Goal: Navigation & Orientation: Find specific page/section

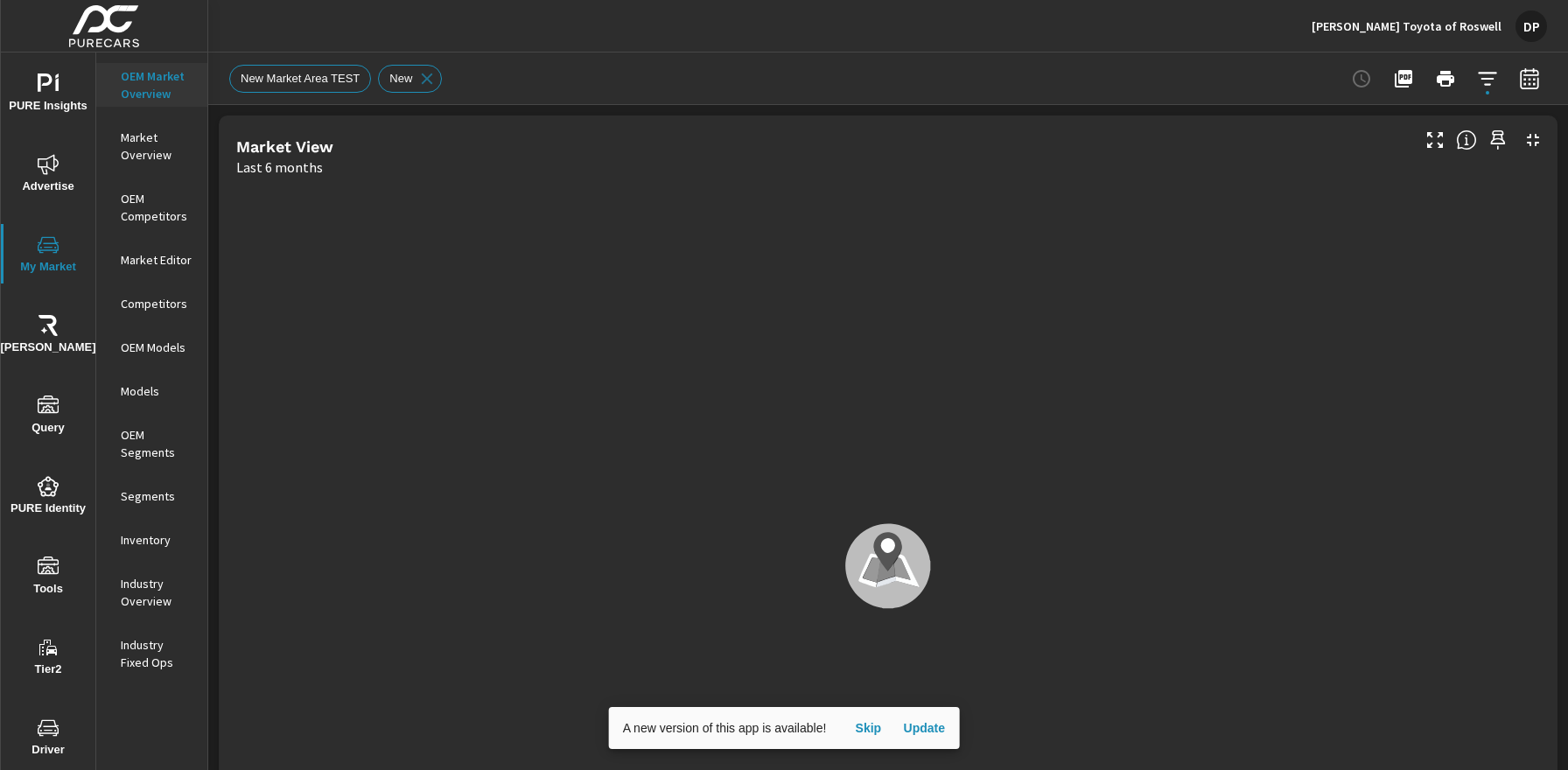
scroll to position [1, 0]
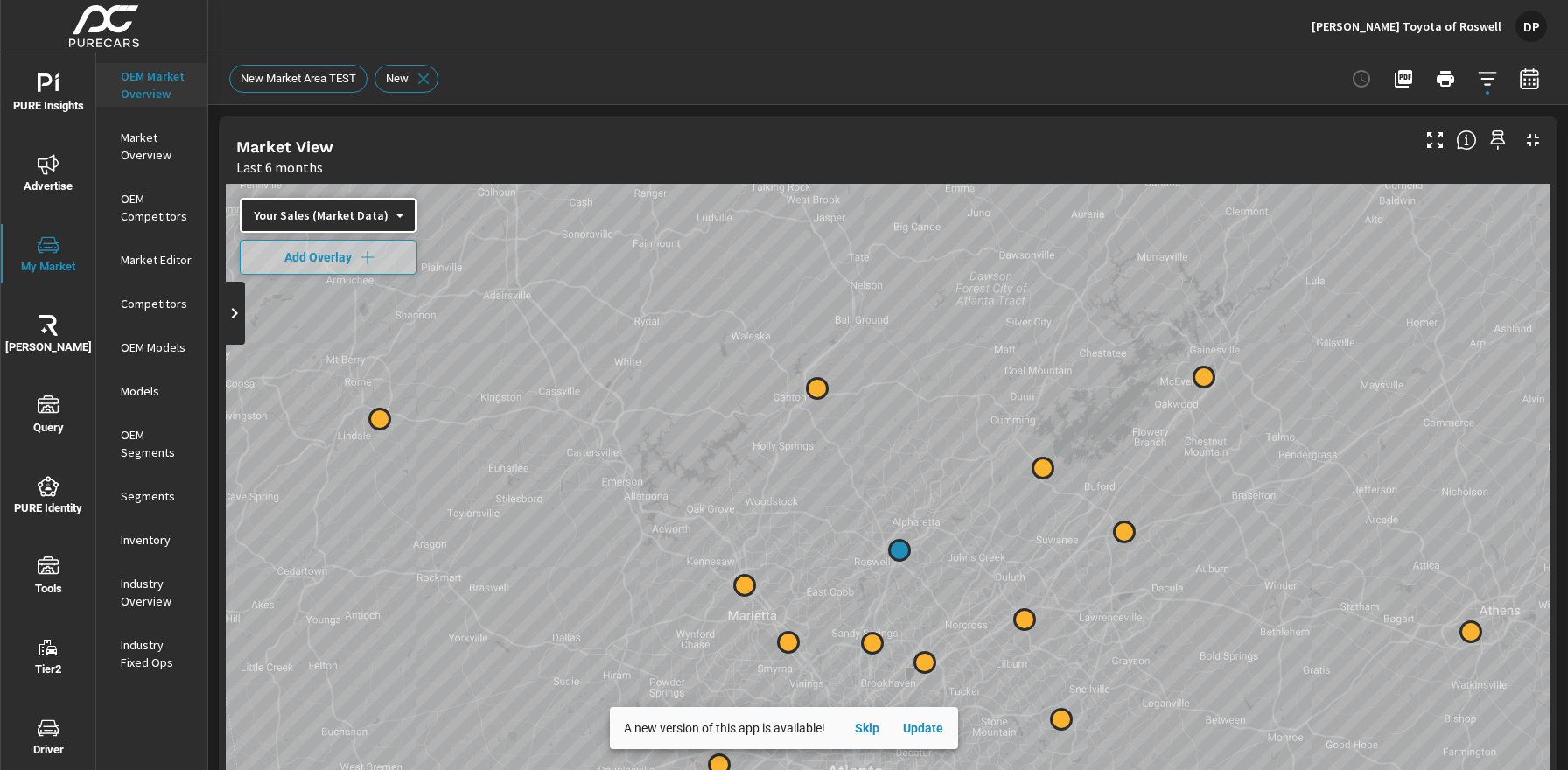
click at [149, 137] on p "Market Overview" at bounding box center [157, 146] width 72 height 35
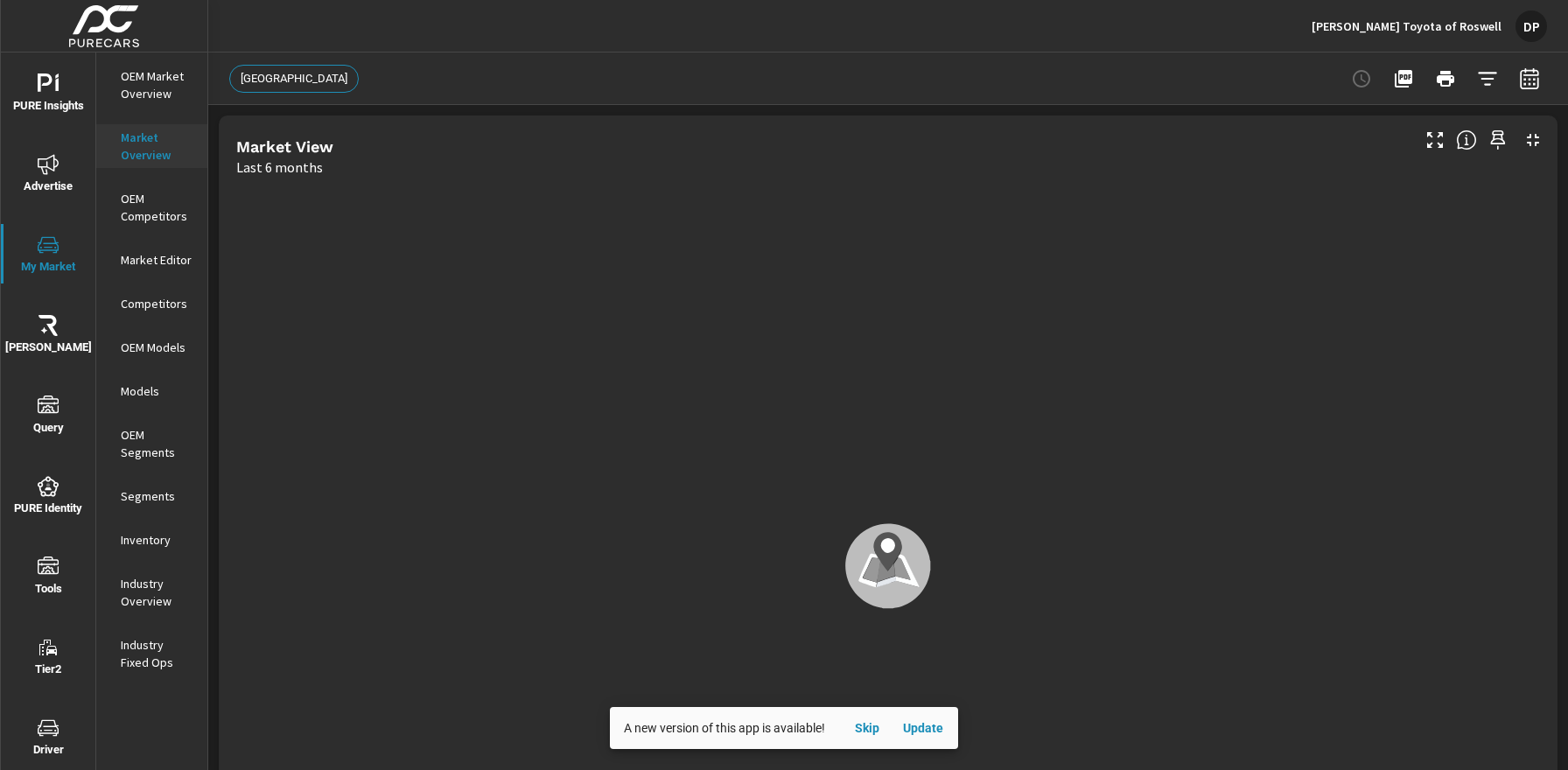
scroll to position [1, 0]
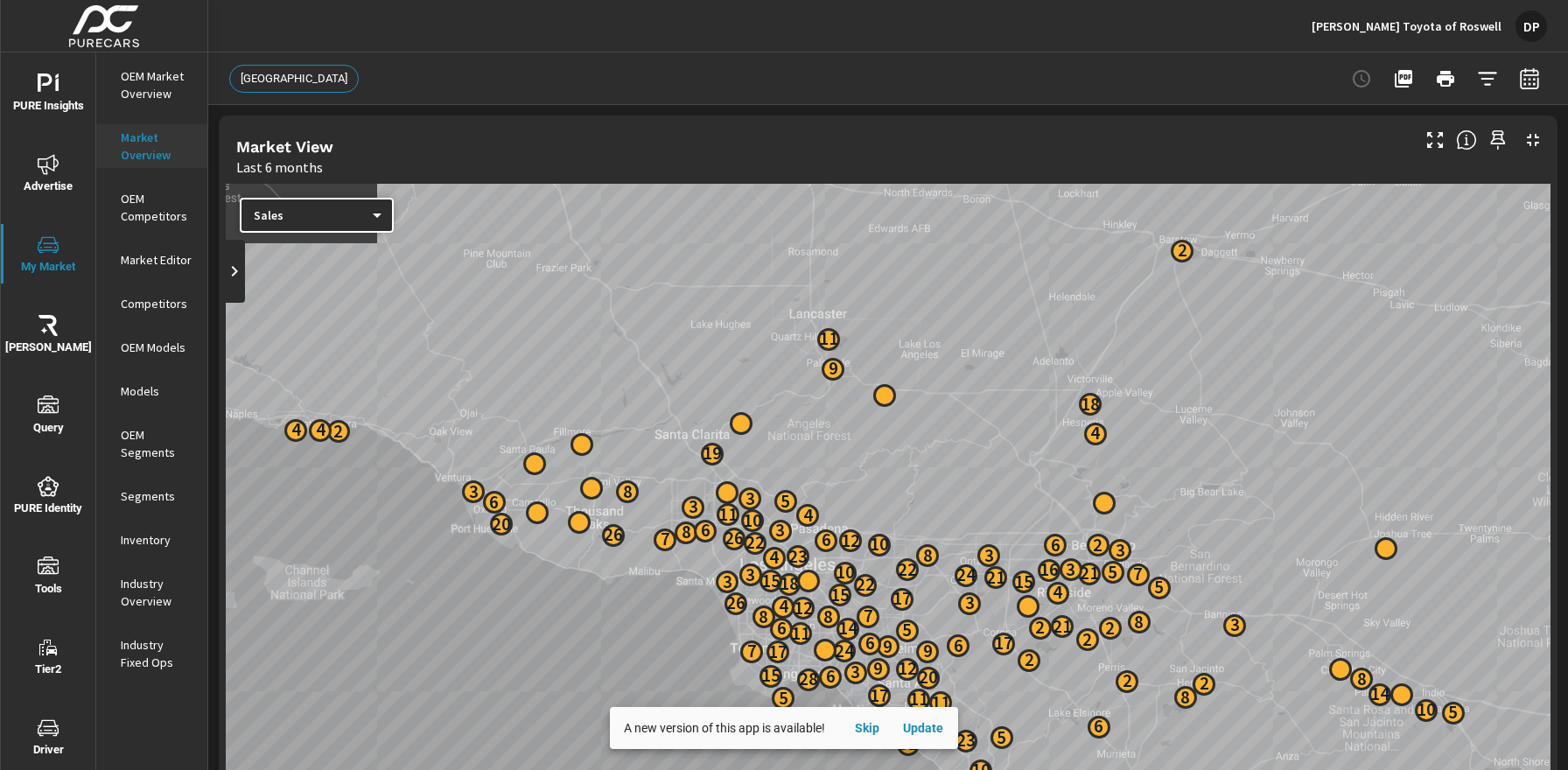
click at [147, 222] on p "OEM Competitors" at bounding box center [157, 207] width 72 height 35
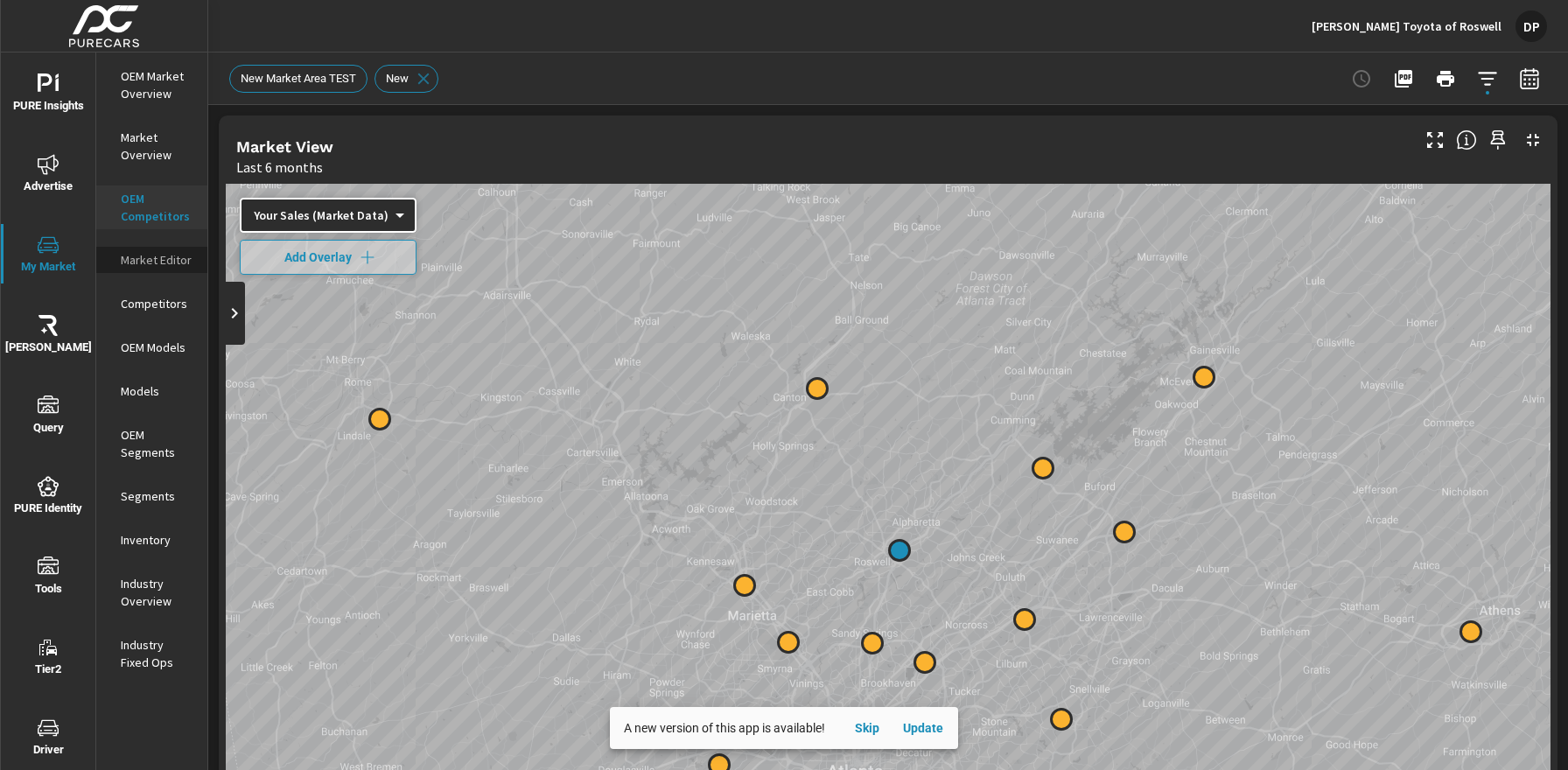
click at [157, 261] on p "Market Editor" at bounding box center [157, 259] width 72 height 17
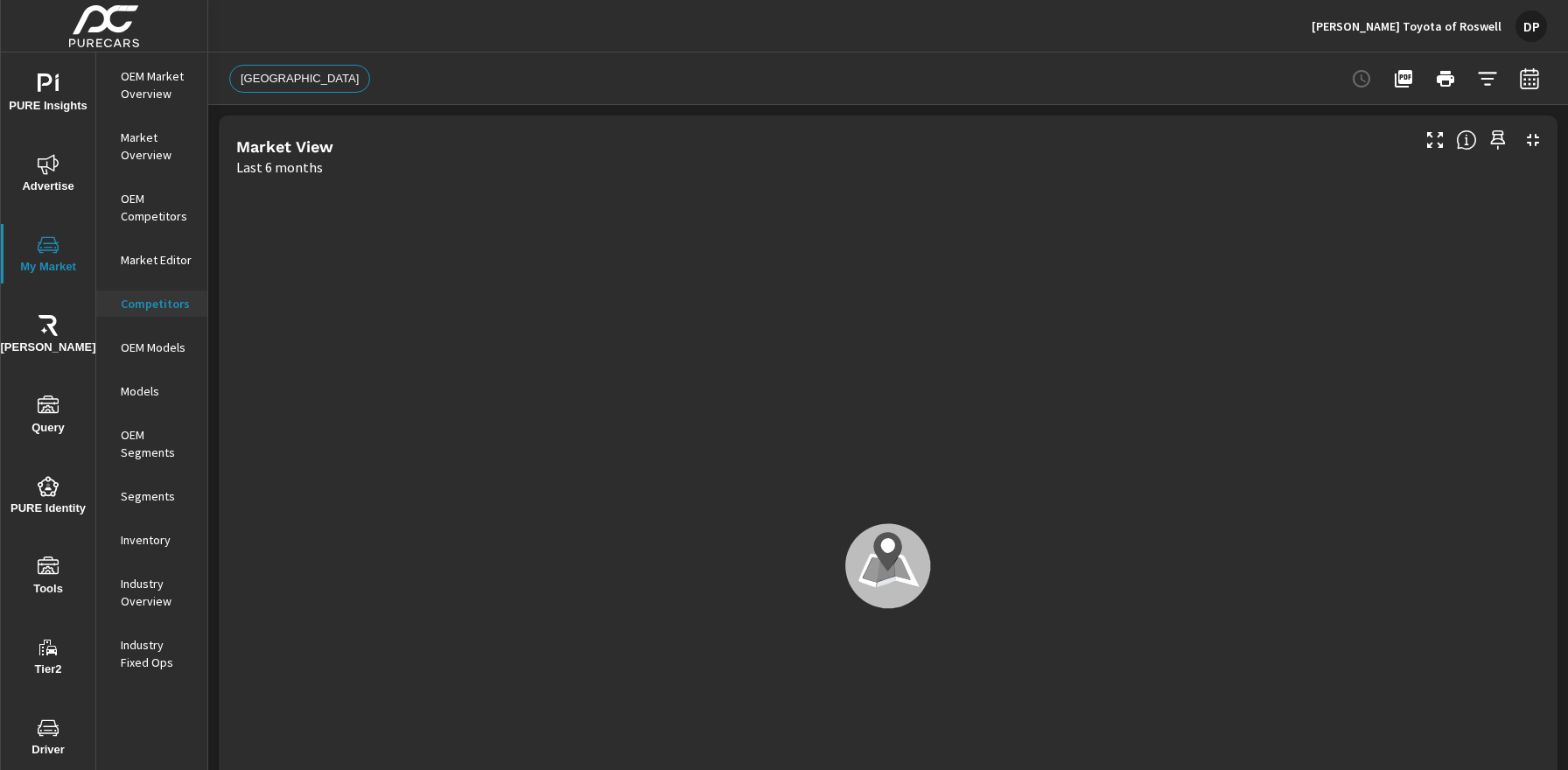
scroll to position [1, 0]
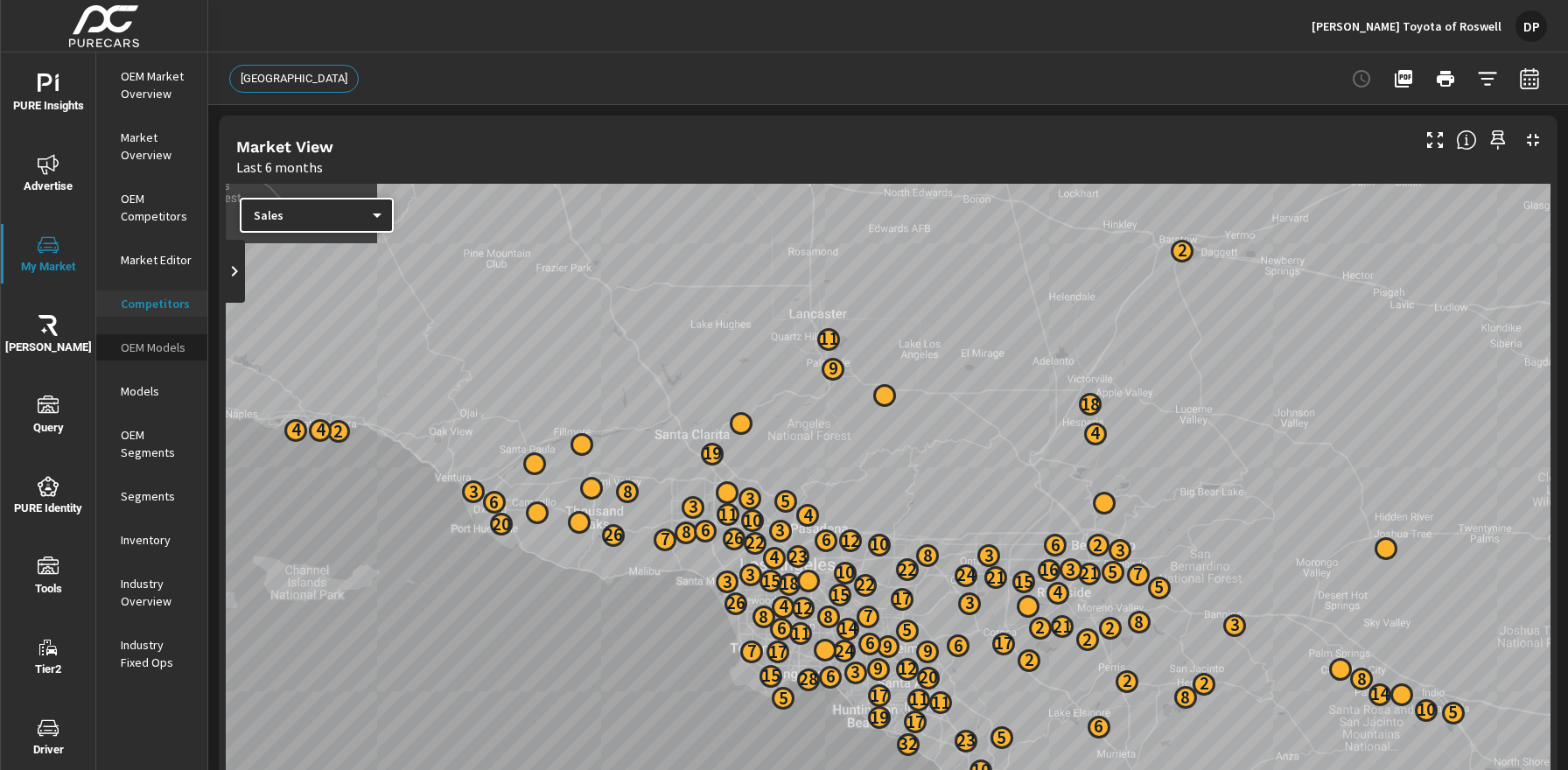
click at [163, 352] on p "OEM Models" at bounding box center [157, 347] width 72 height 17
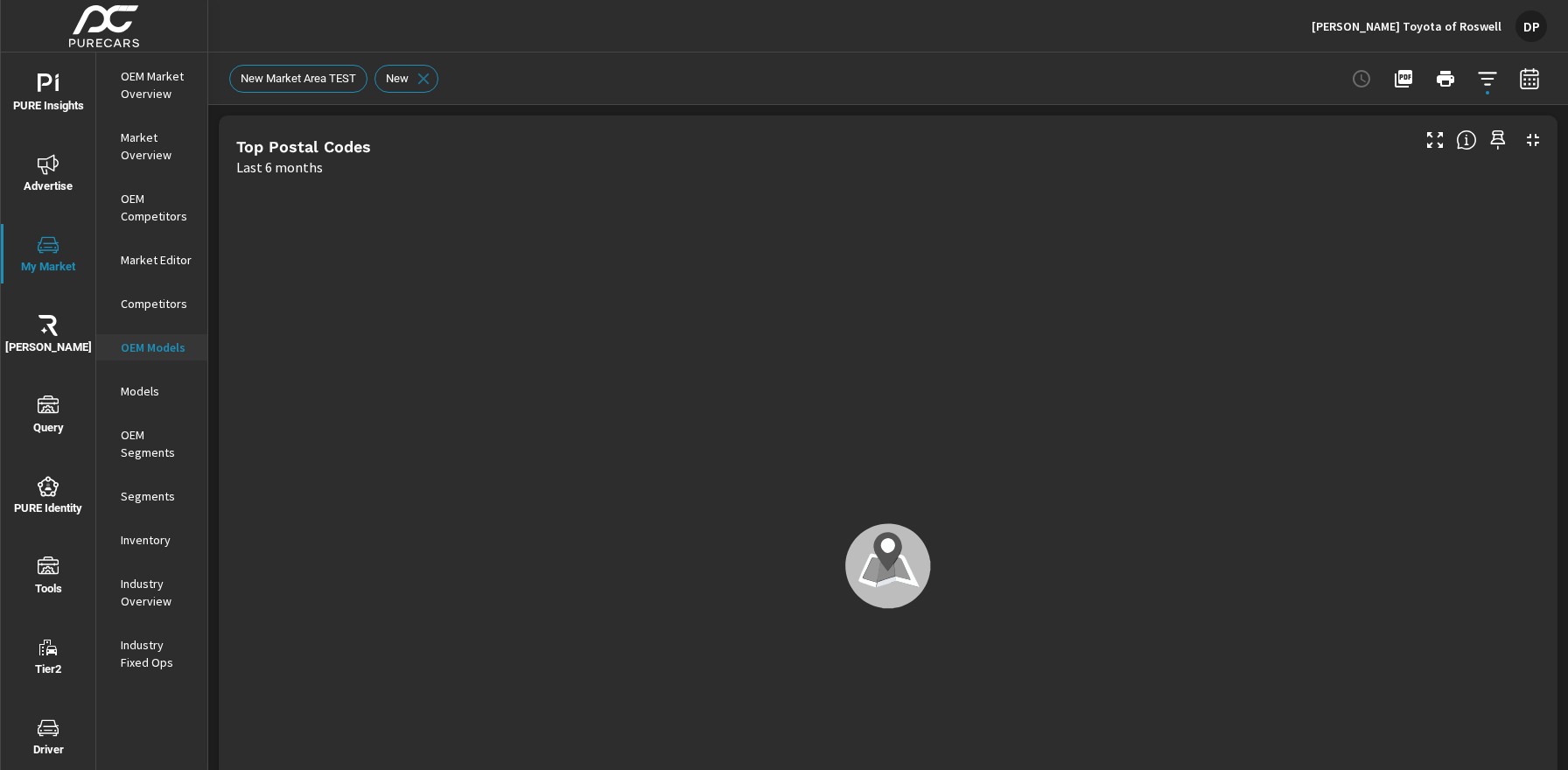
scroll to position [1, 0]
click at [142, 392] on p "Models" at bounding box center [157, 391] width 72 height 17
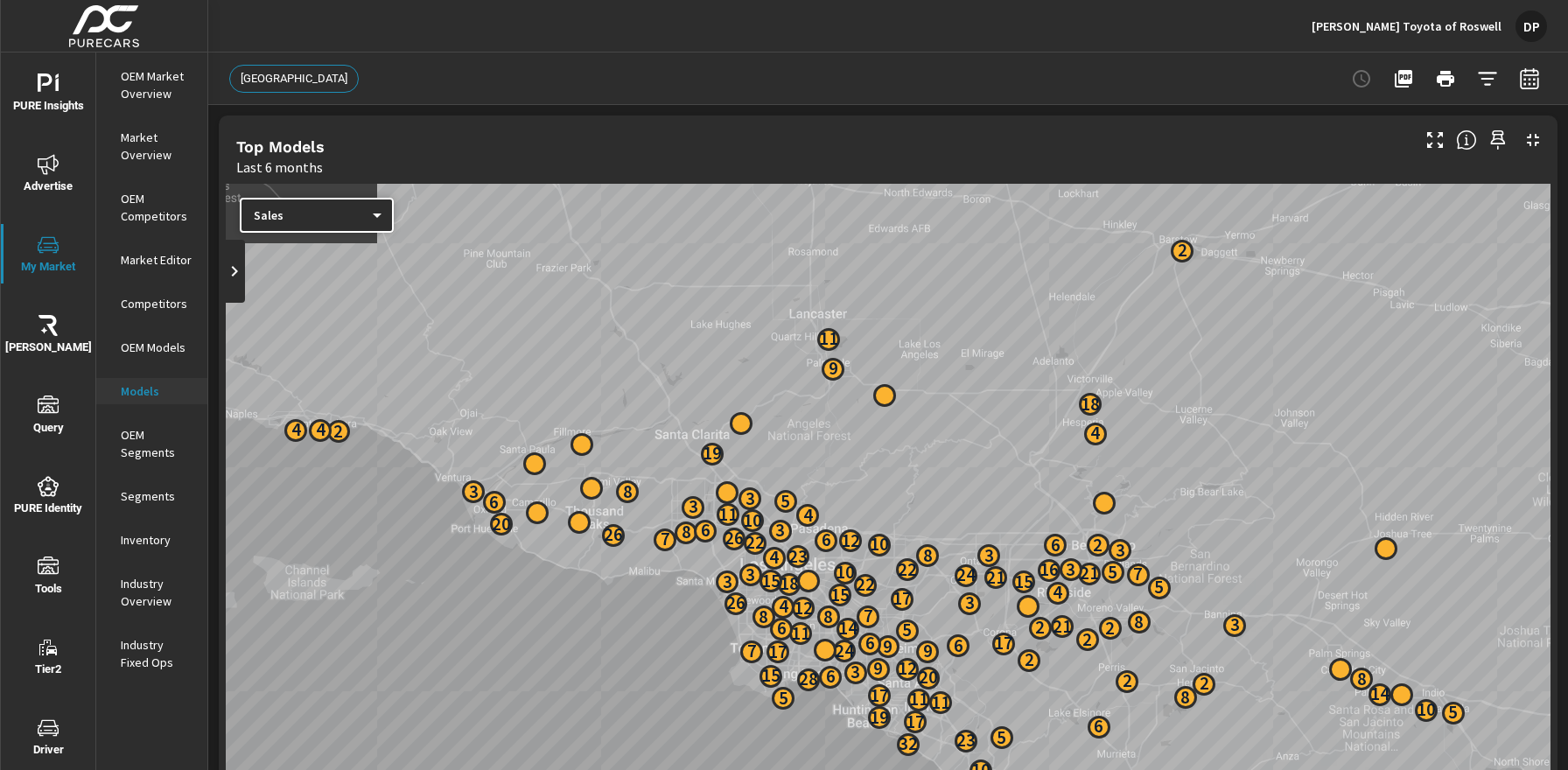
click at [140, 450] on p "OEM Segments" at bounding box center [157, 444] width 72 height 35
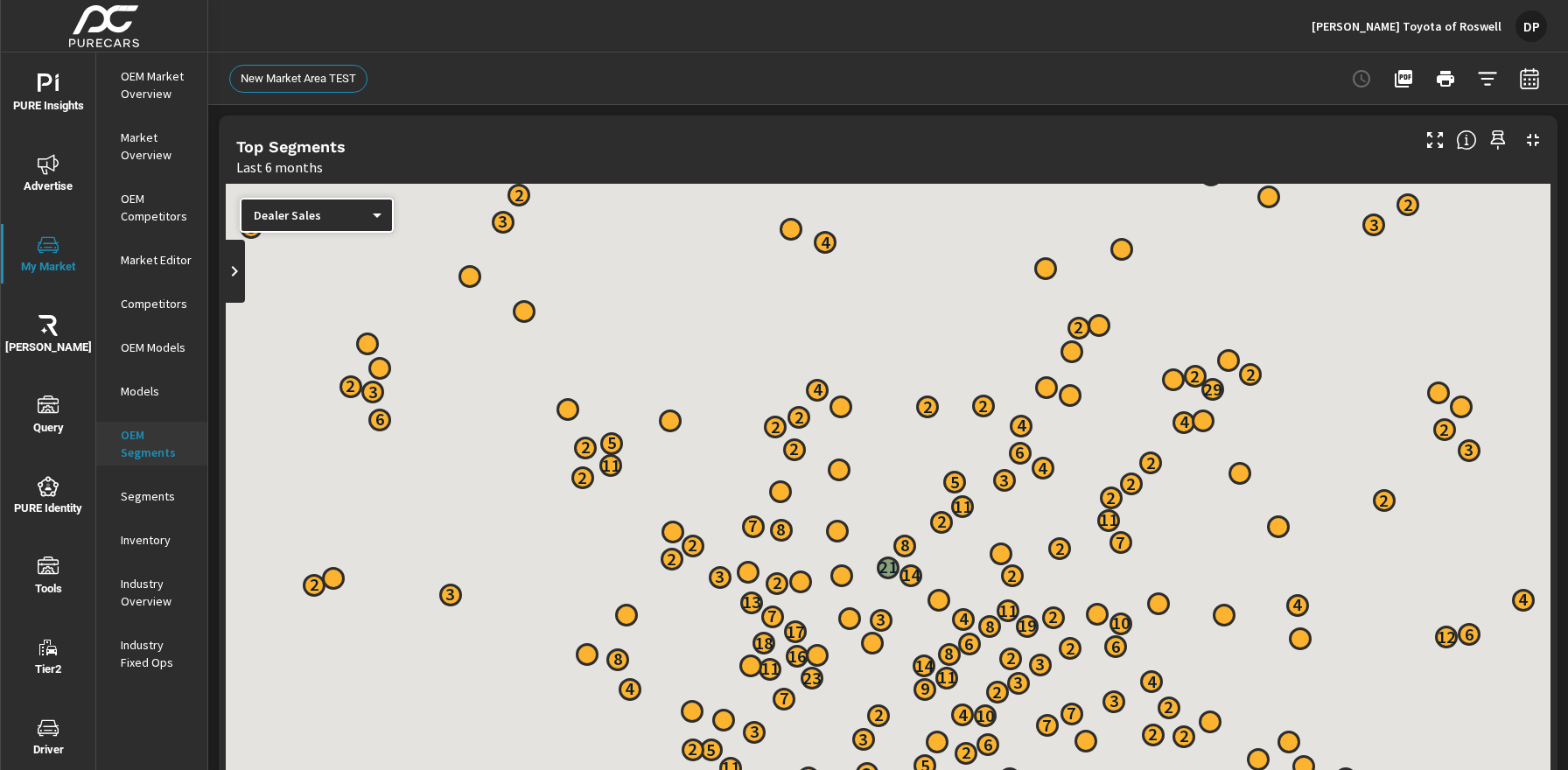
scroll to position [1, 0]
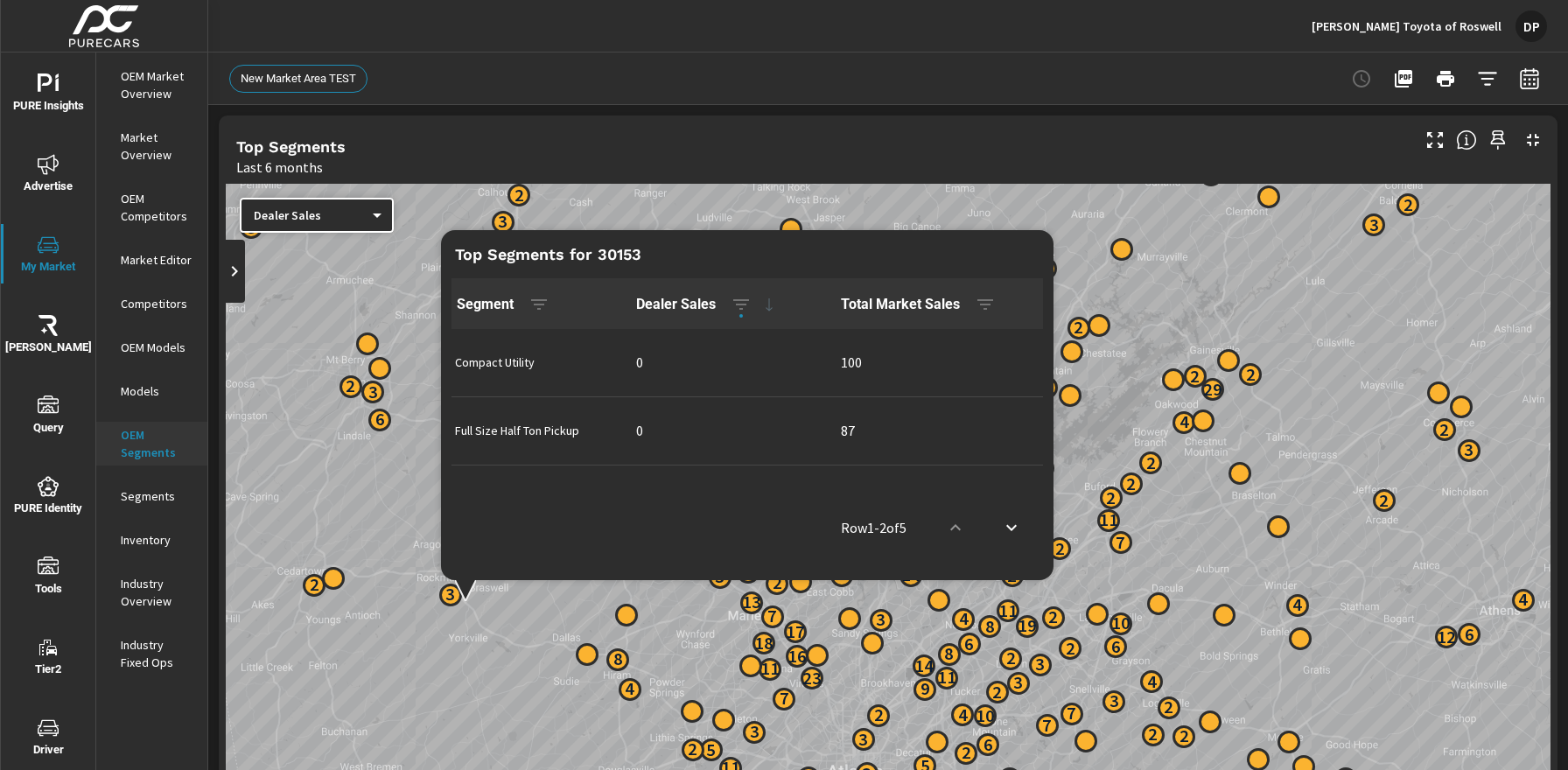
scroll to position [1, 0]
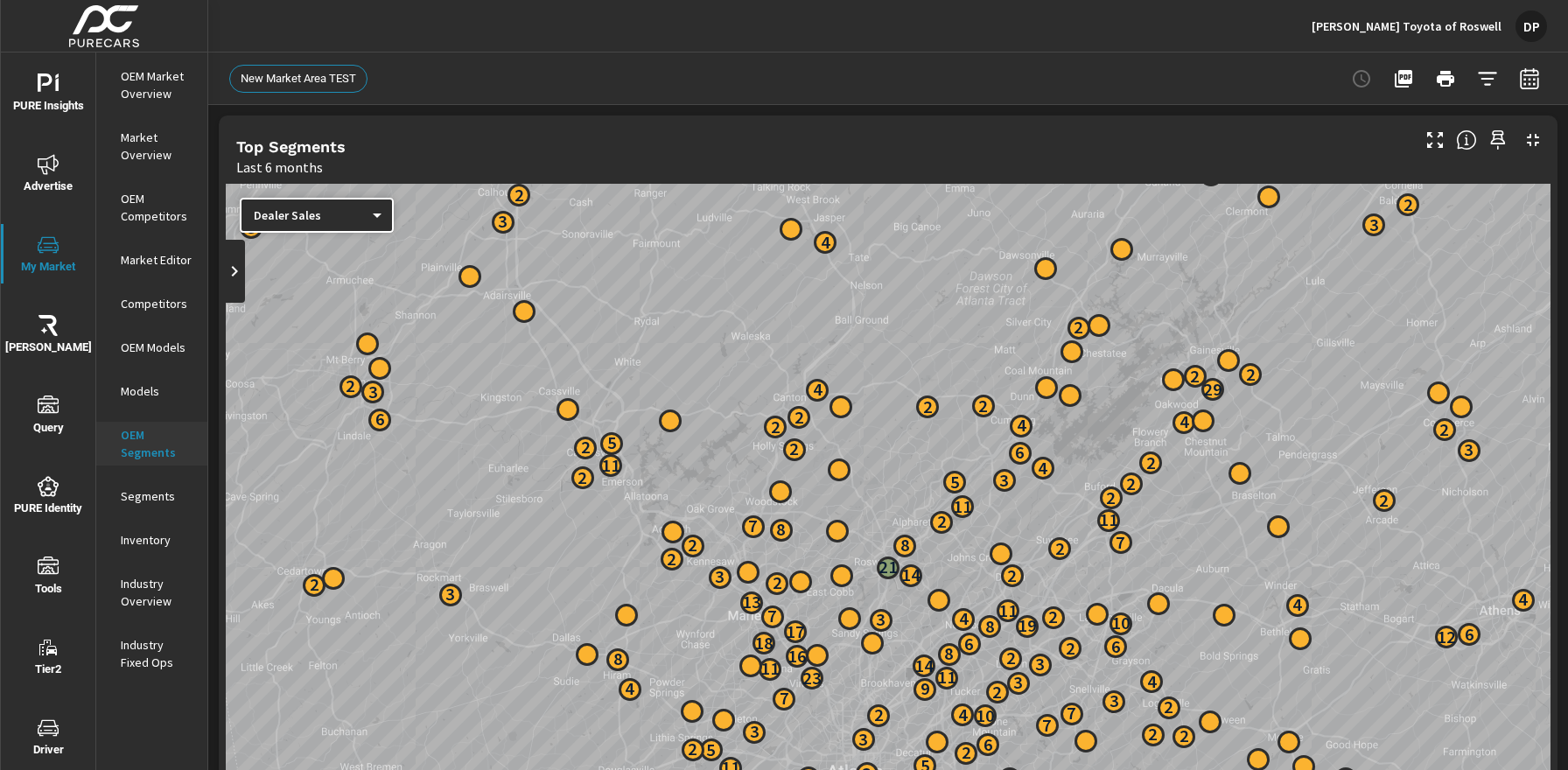
click at [155, 496] on p "Segments" at bounding box center [157, 496] width 72 height 17
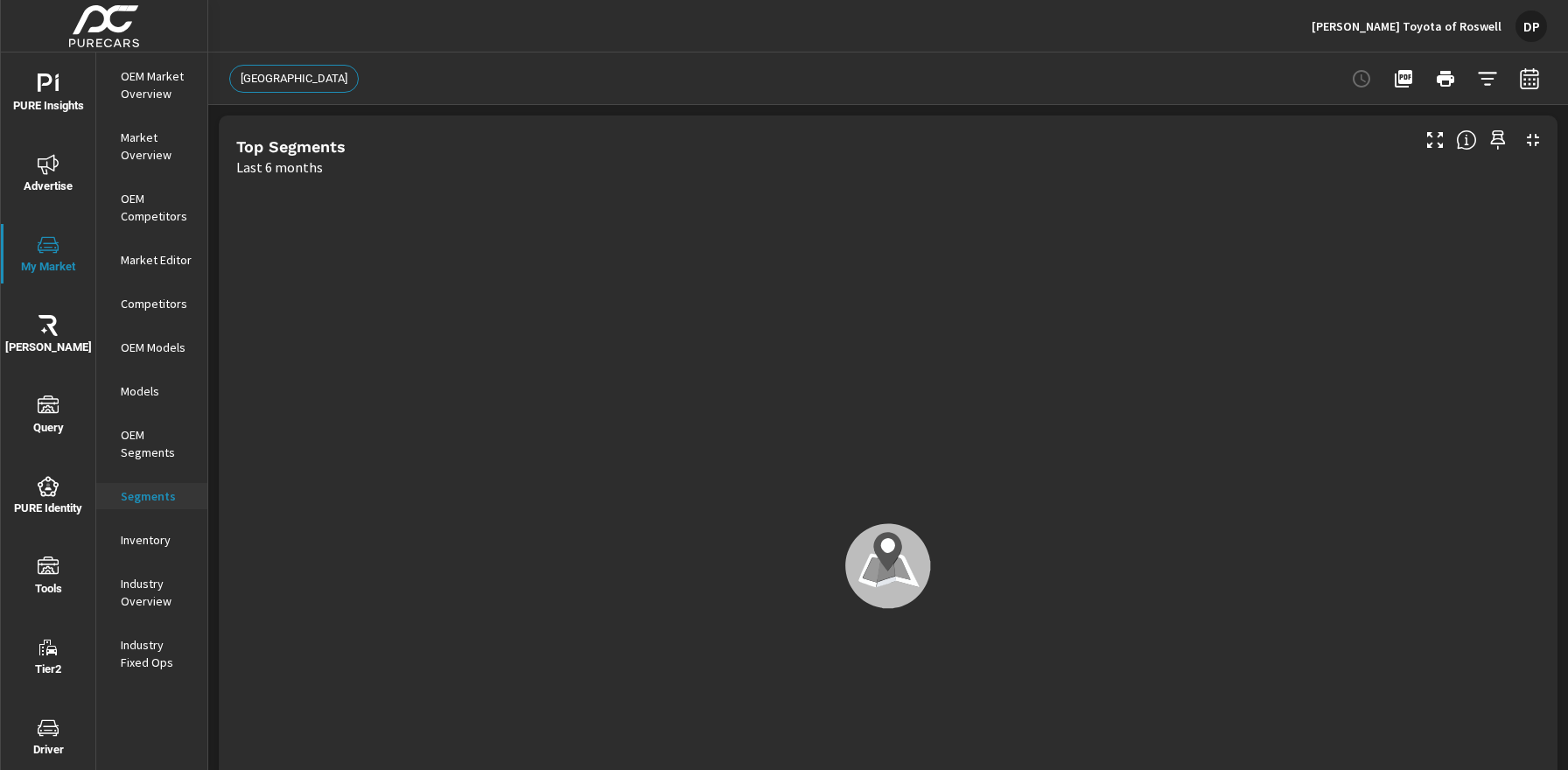
scroll to position [1, 0]
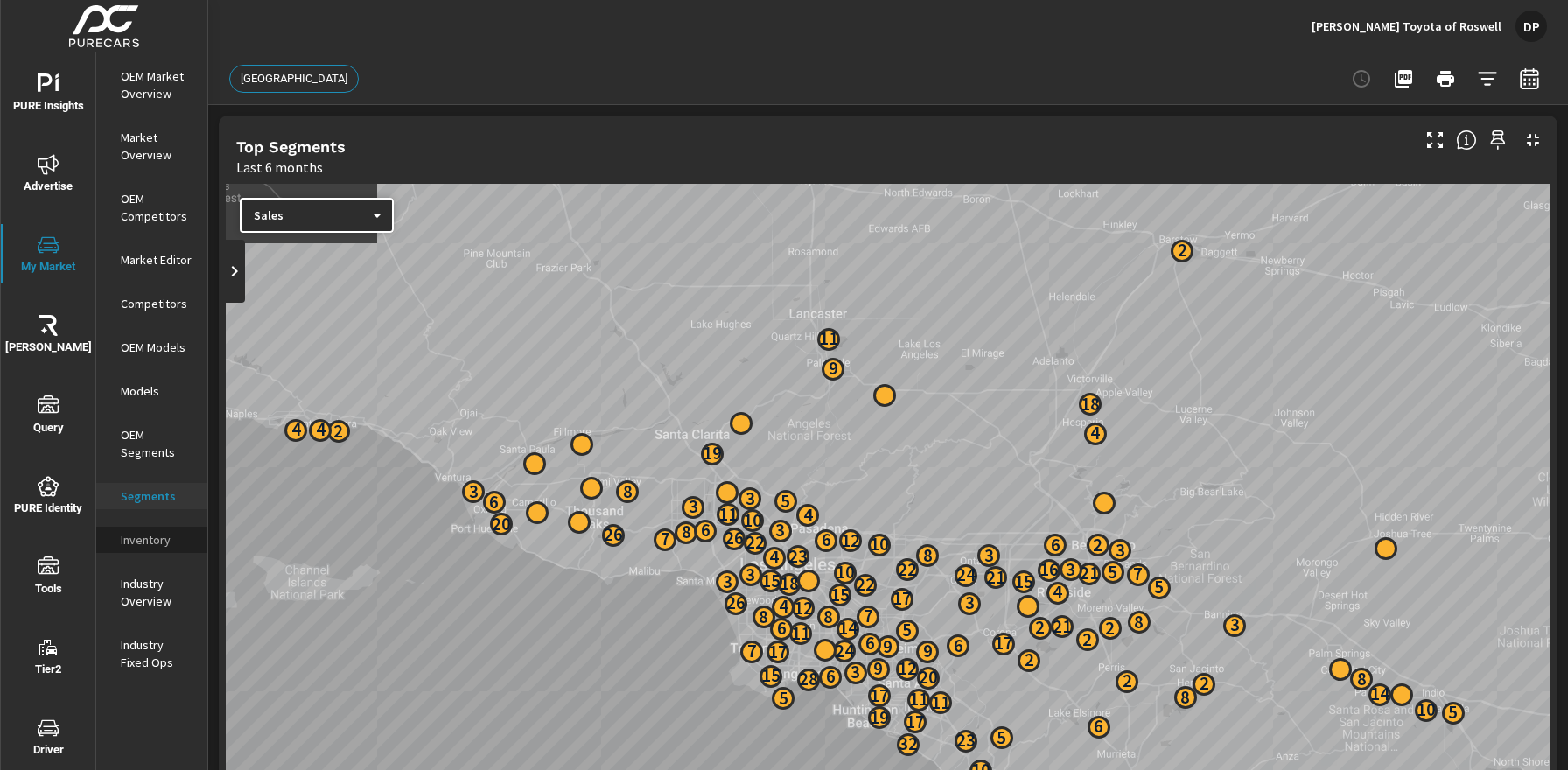
click at [153, 548] on p "Inventory" at bounding box center [157, 539] width 72 height 17
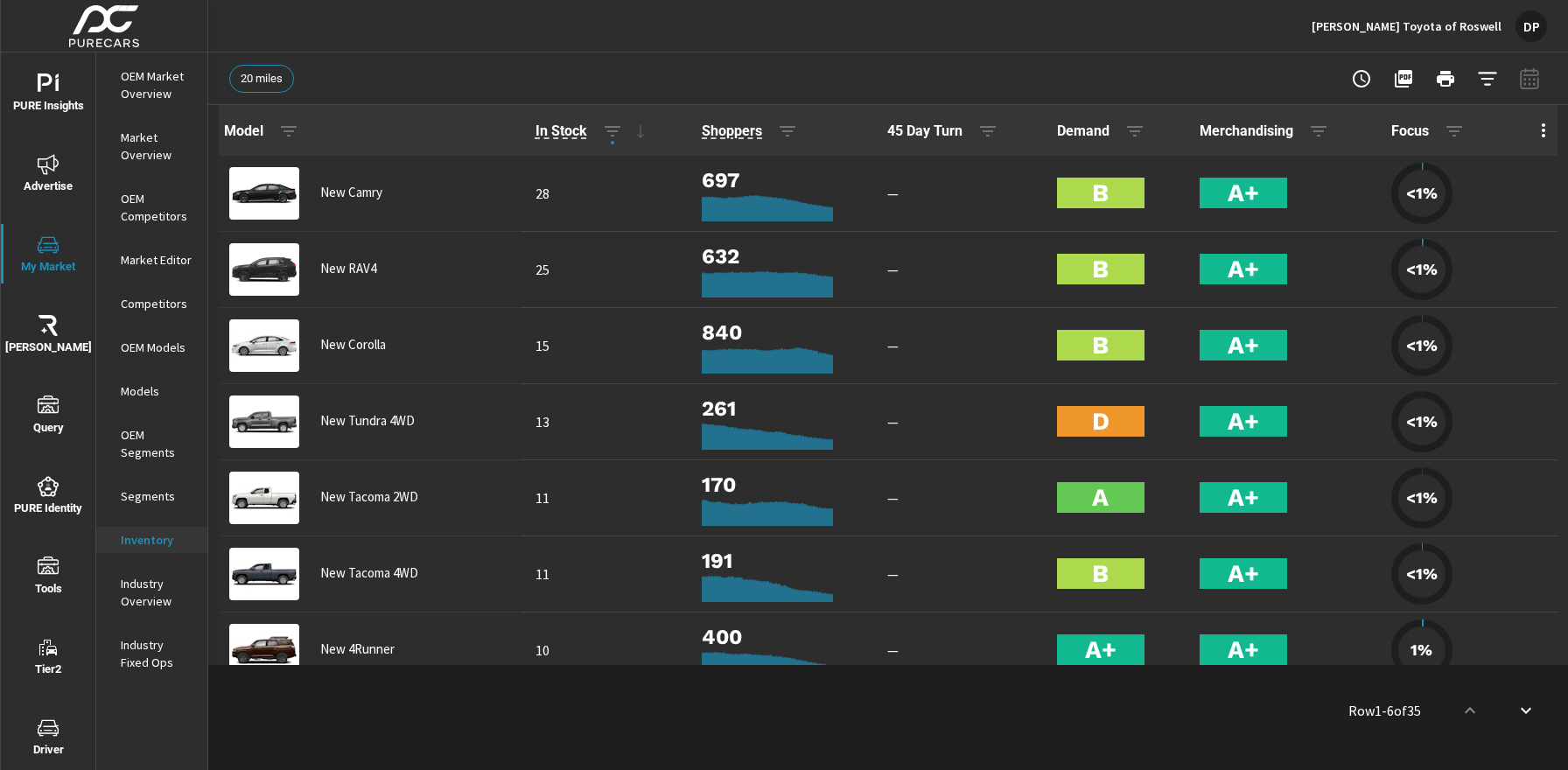
click at [142, 590] on p "Industry Overview" at bounding box center [157, 592] width 72 height 35
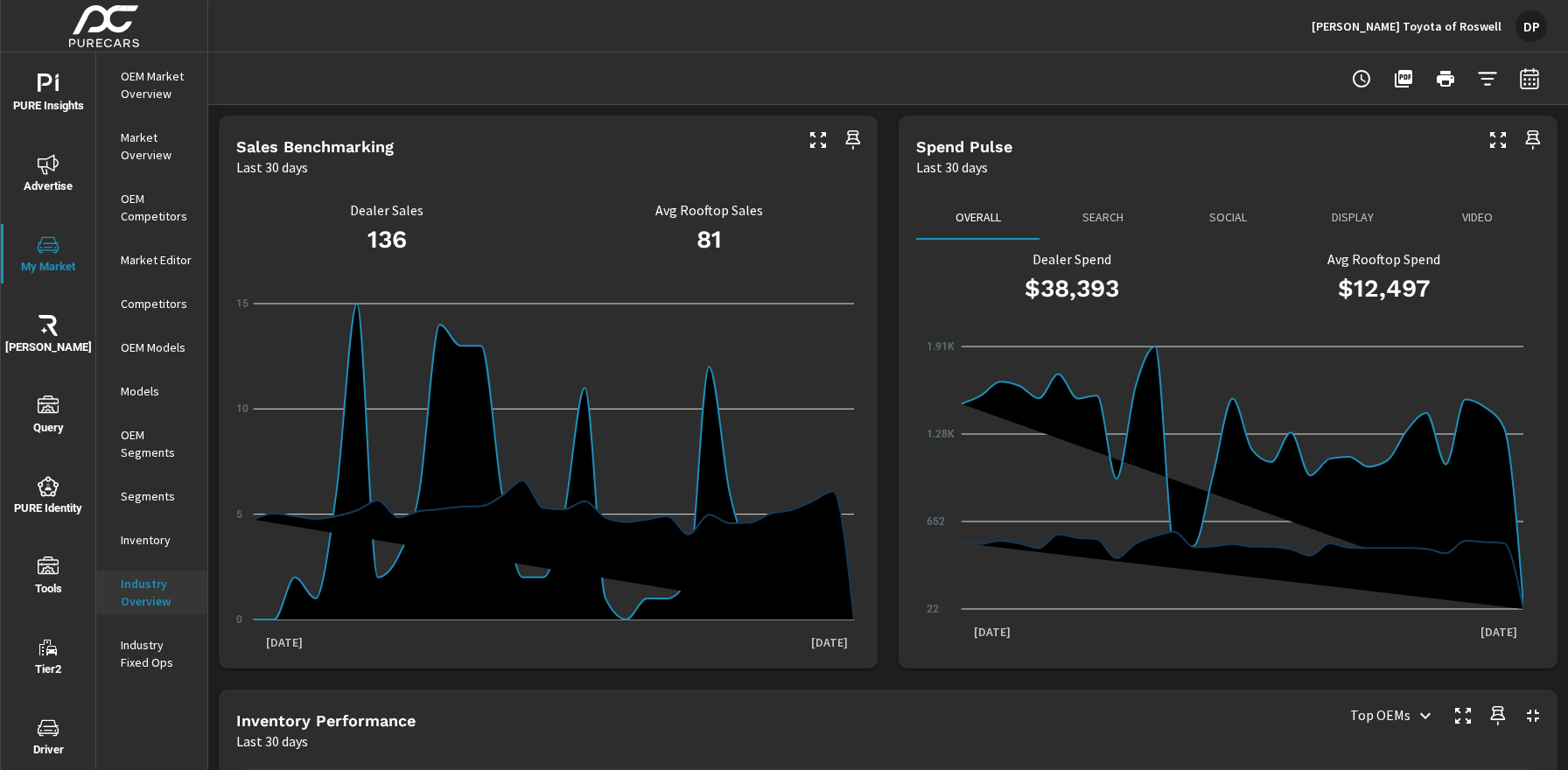
scroll to position [1, 0]
click at [159, 652] on p "Industry Fixed Ops" at bounding box center [157, 654] width 72 height 35
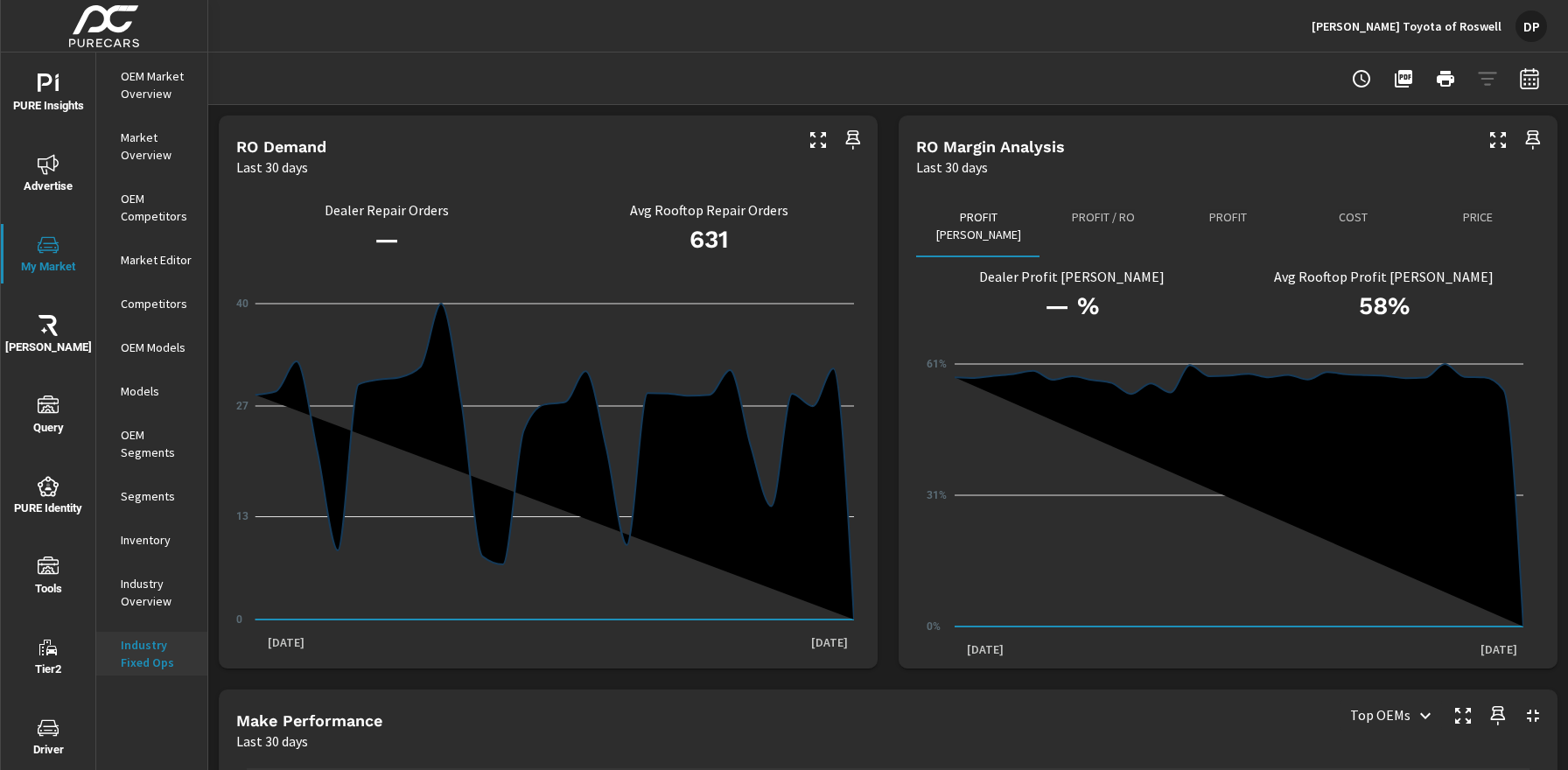
scroll to position [1, 0]
click at [135, 90] on p "OEM Market Overview" at bounding box center [157, 85] width 72 height 35
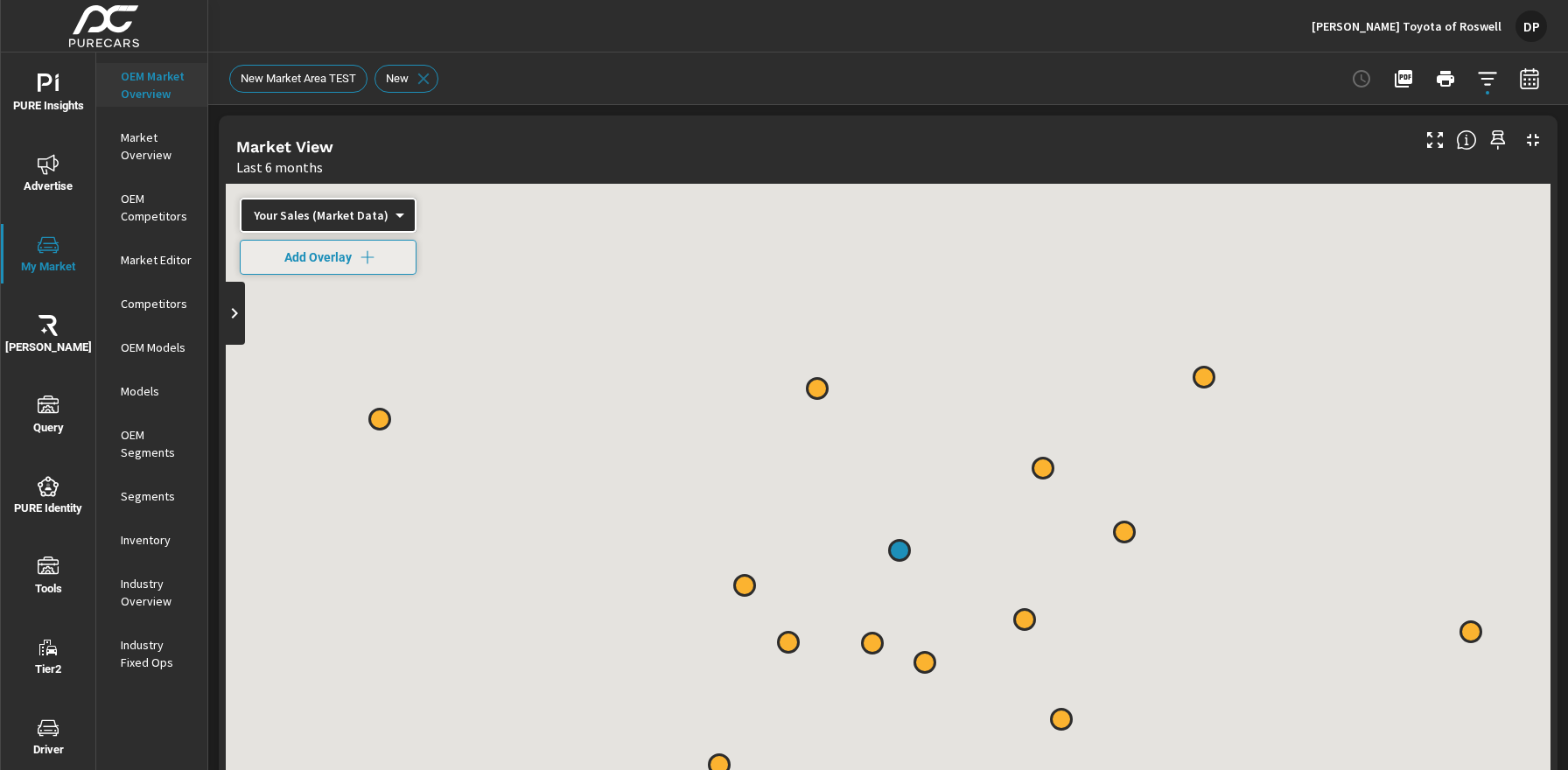
scroll to position [1, 0]
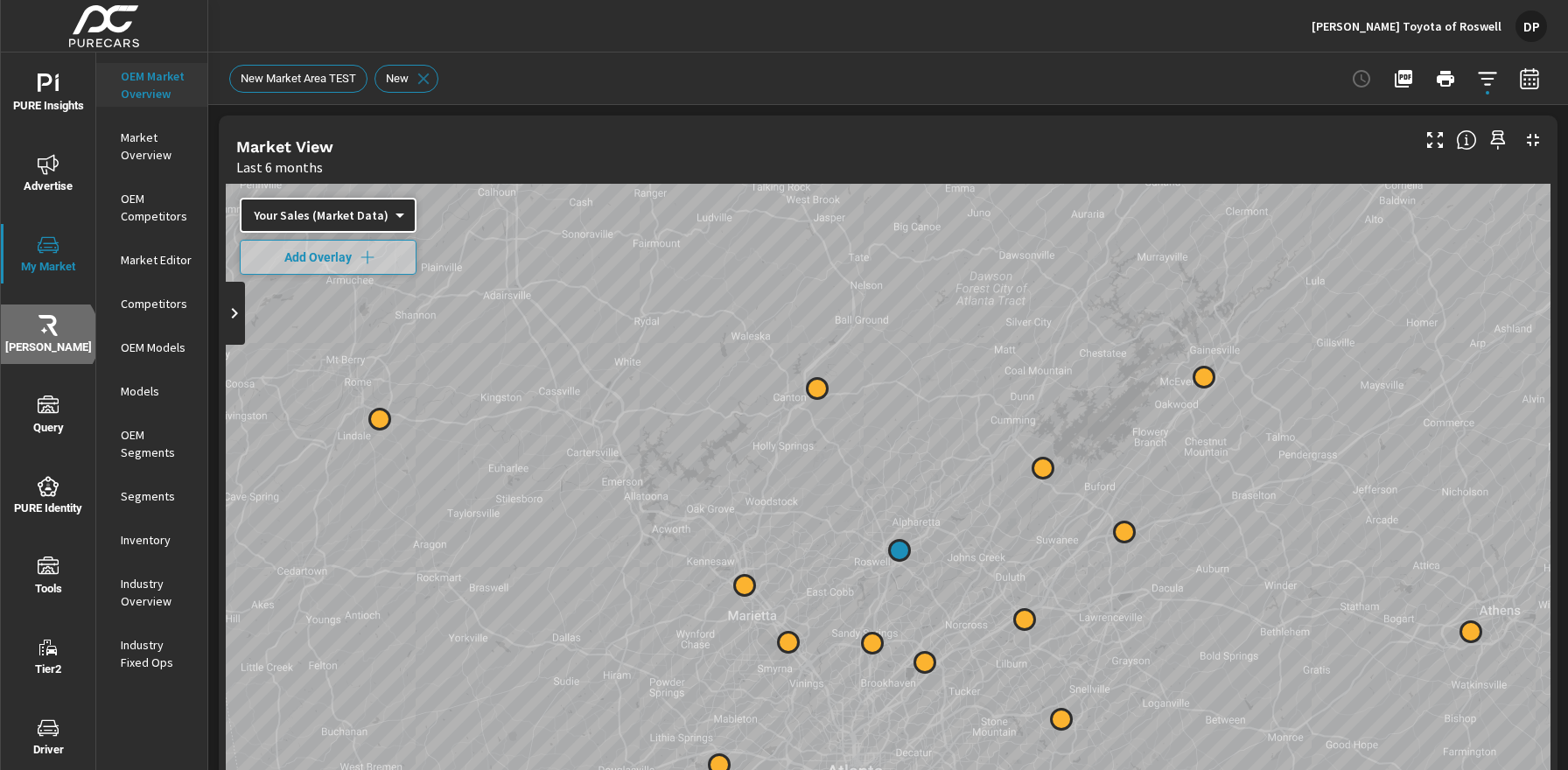
click at [43, 336] on span "[PERSON_NAME]" at bounding box center [49, 336] width 84 height 43
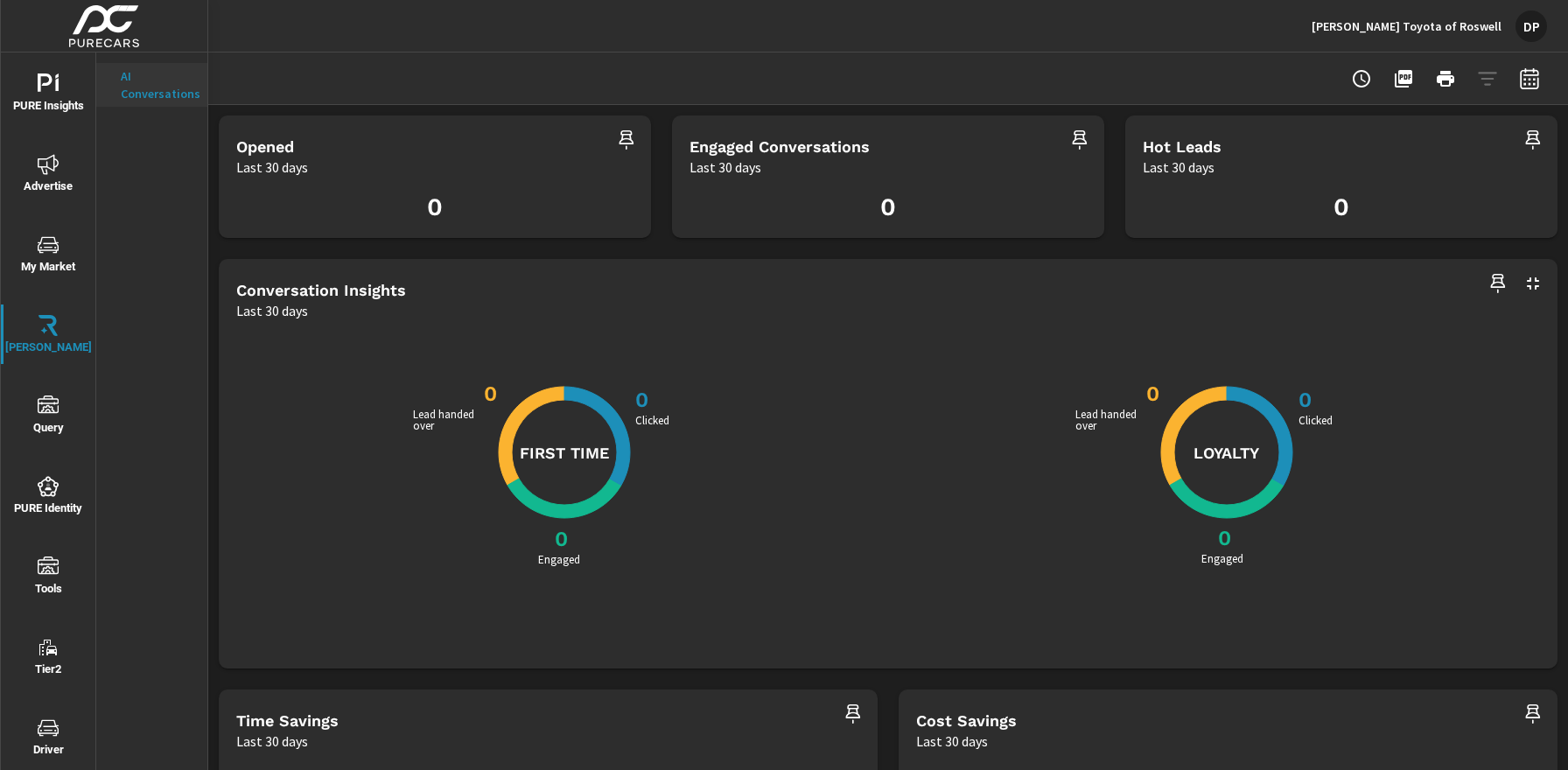
click at [40, 418] on span "Query" at bounding box center [49, 417] width 84 height 43
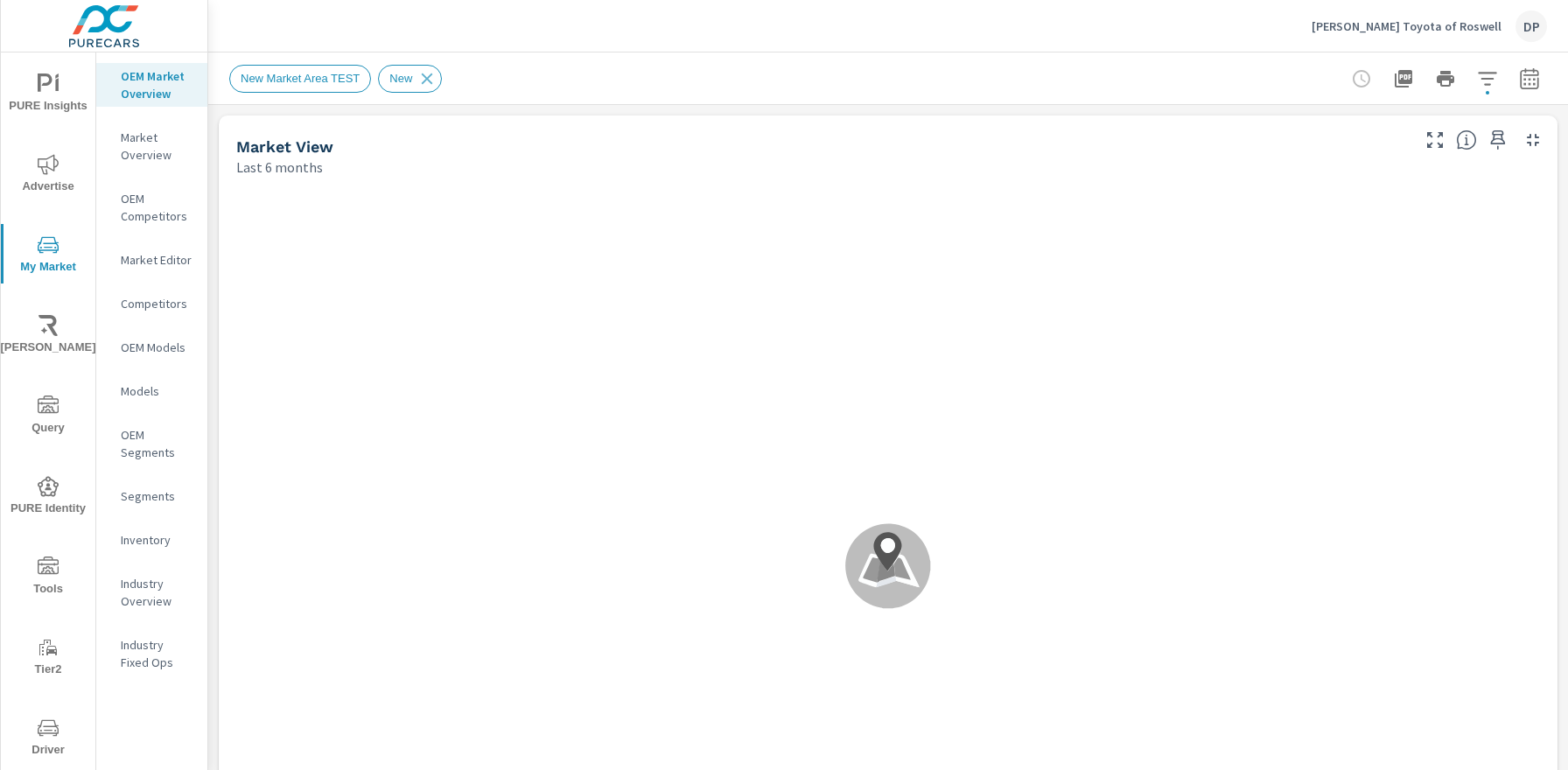
scroll to position [1, 0]
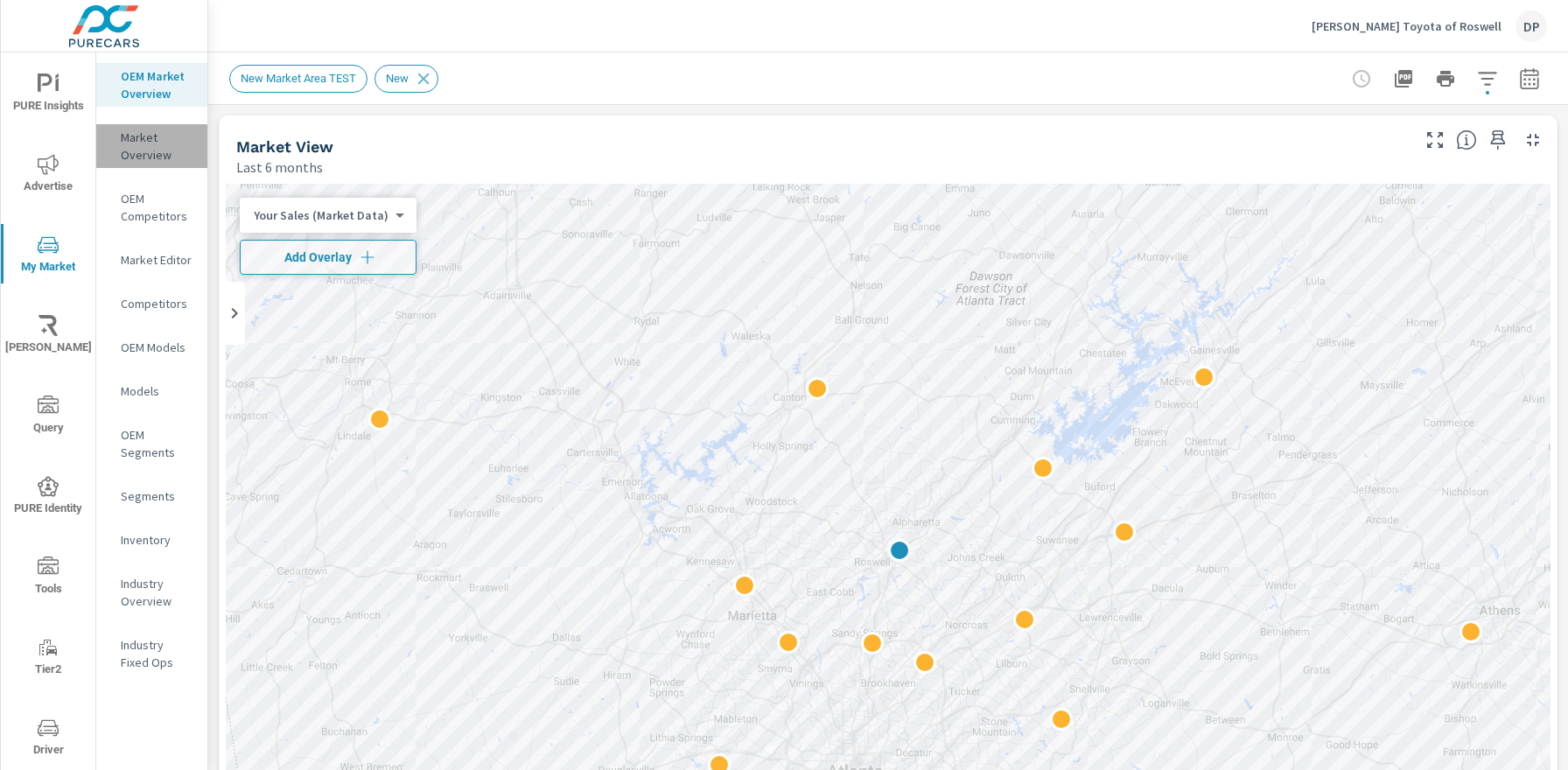
click at [157, 151] on p "Market Overview" at bounding box center [157, 146] width 72 height 35
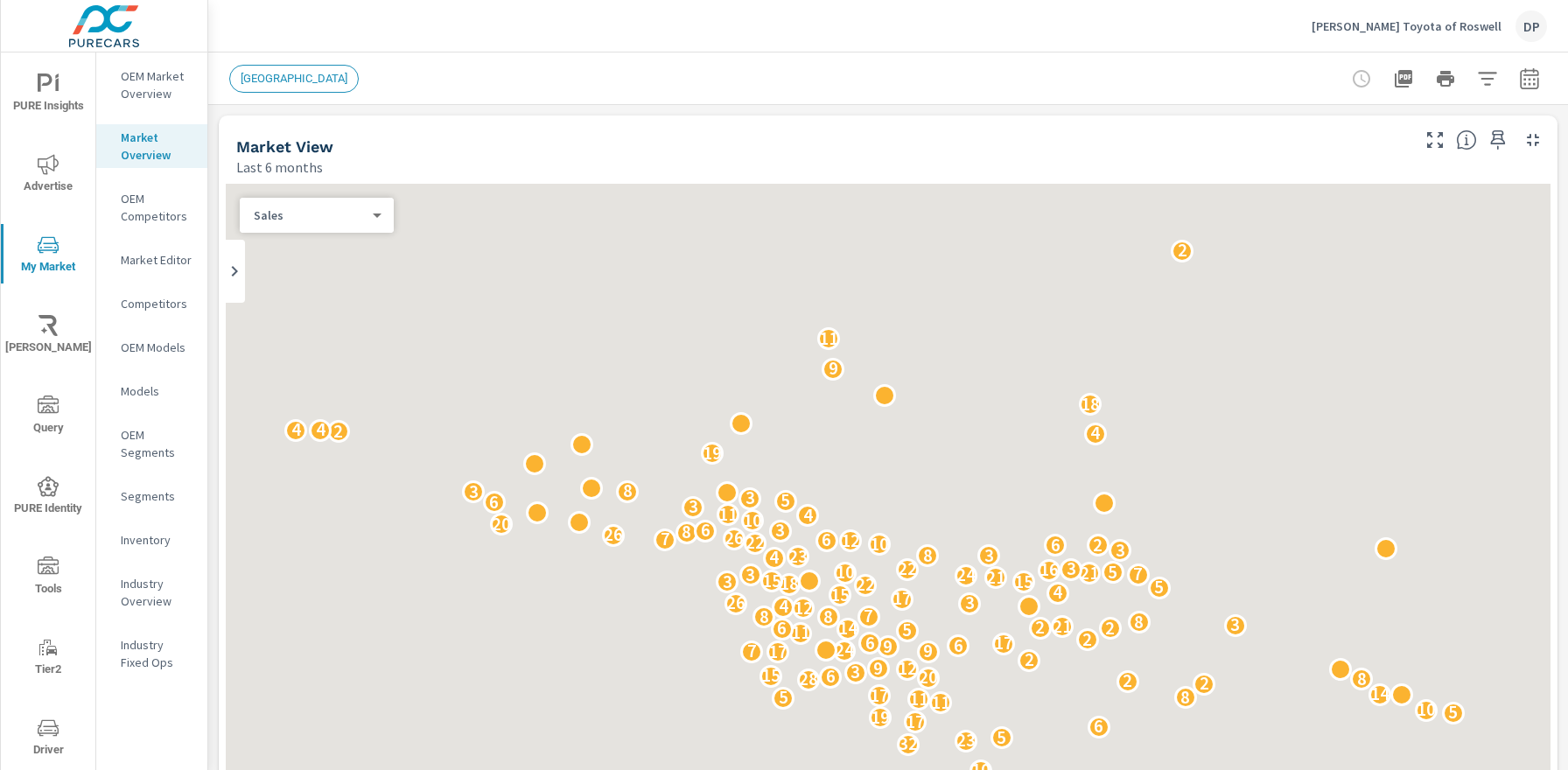
scroll to position [1, 0]
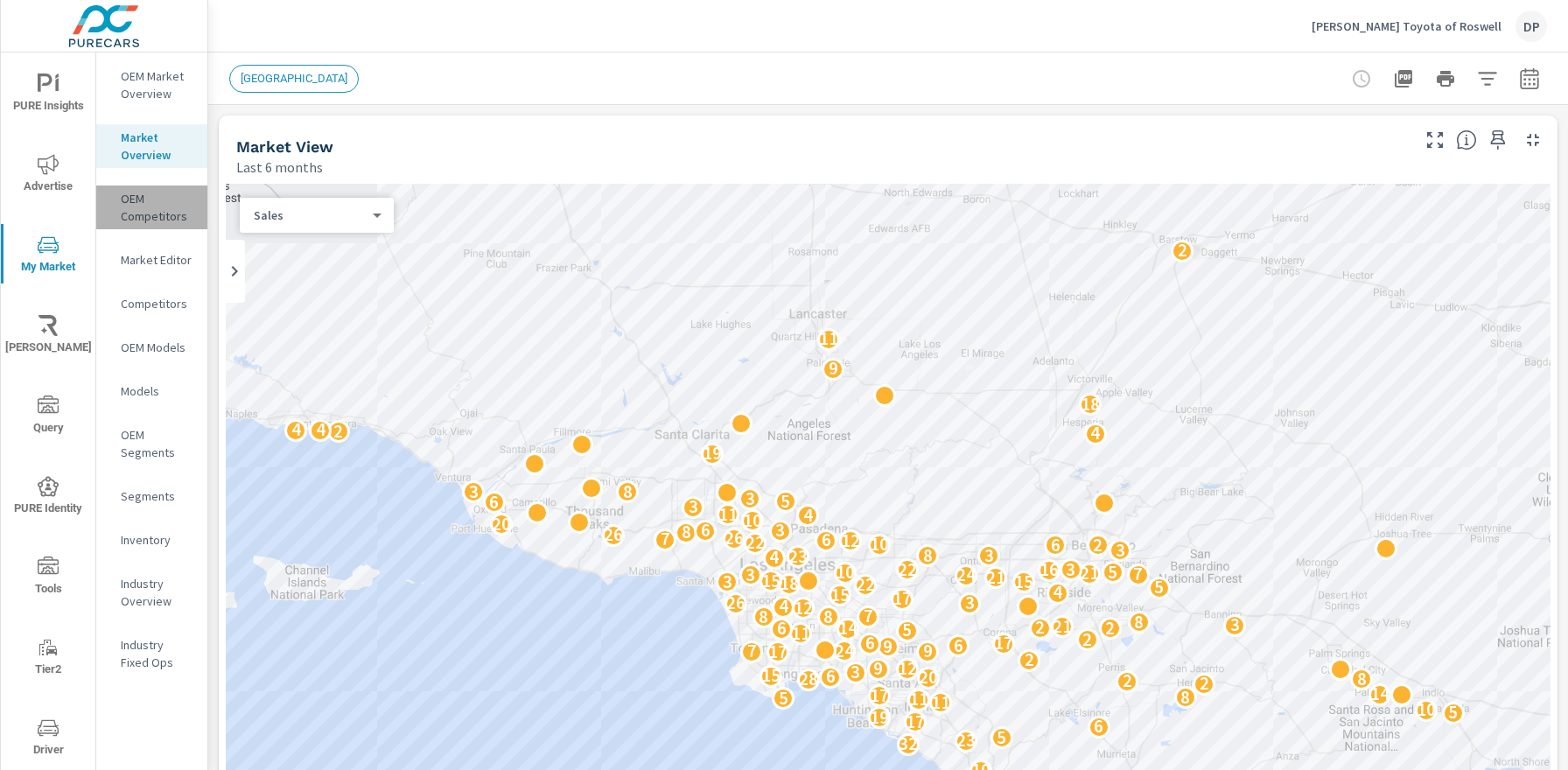
click at [148, 204] on p "OEM Competitors" at bounding box center [157, 207] width 72 height 35
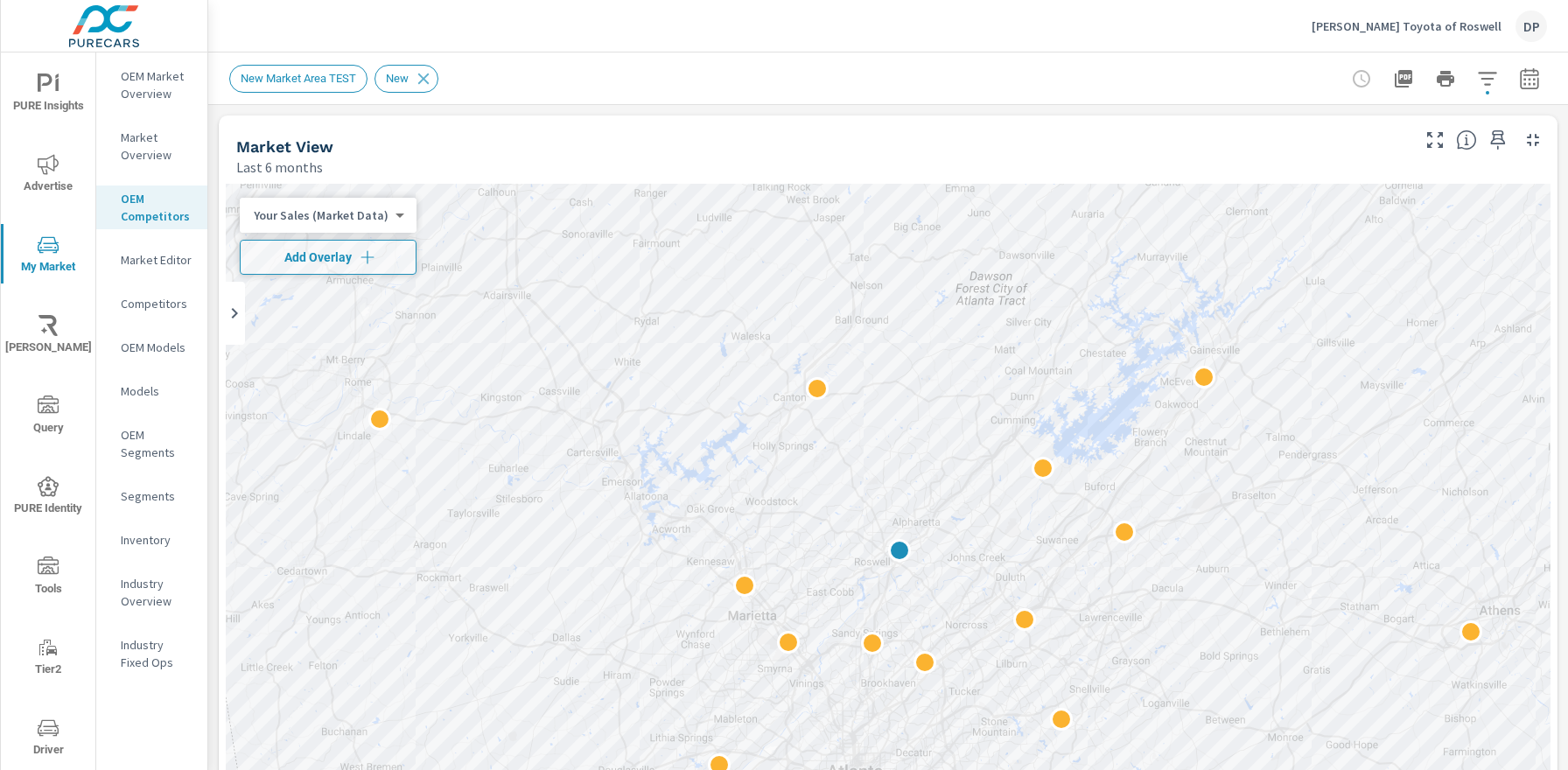
scroll to position [1, 0]
click at [143, 264] on p "Market Editor" at bounding box center [157, 259] width 72 height 17
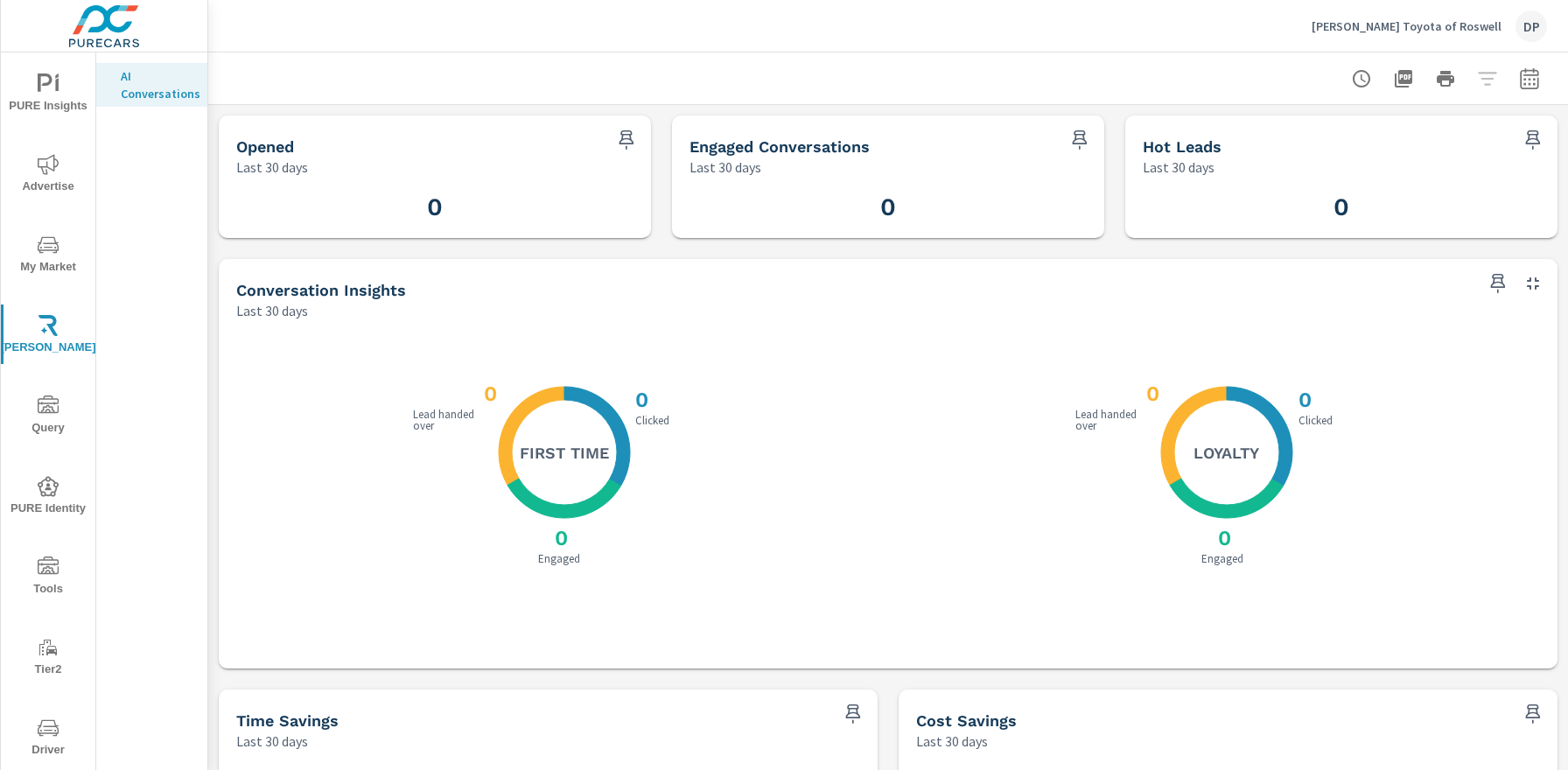
click at [59, 413] on span "Query" at bounding box center [49, 417] width 84 height 43
